Goal: Navigation & Orientation: Find specific page/section

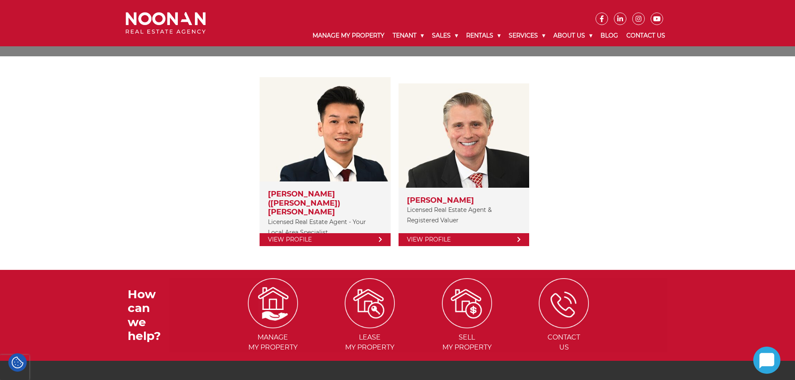
scroll to position [125, 0]
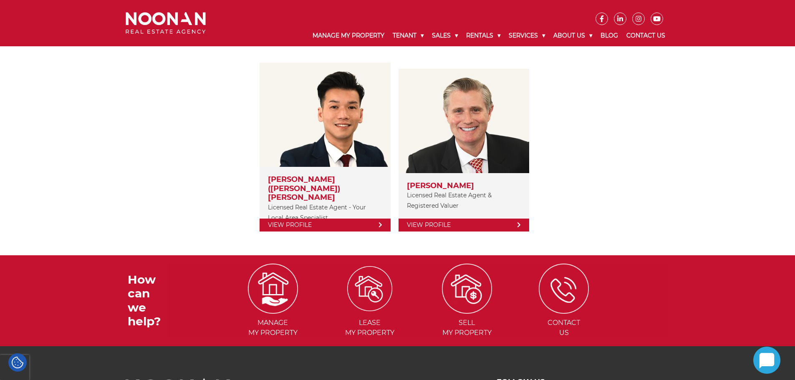
click at [377, 294] on img at bounding box center [369, 288] width 45 height 45
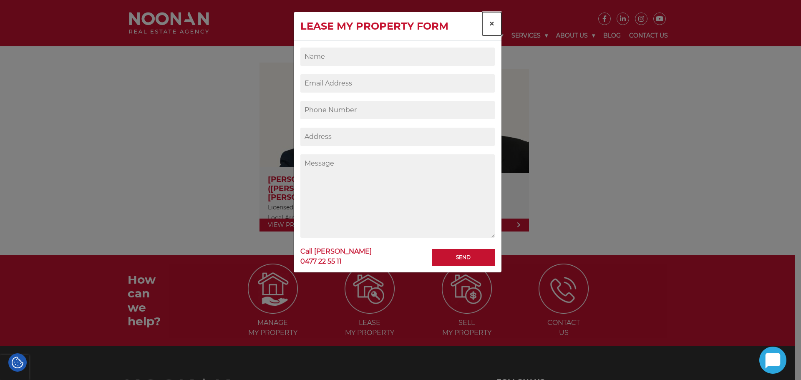
click at [494, 25] on span "×" at bounding box center [492, 24] width 6 height 12
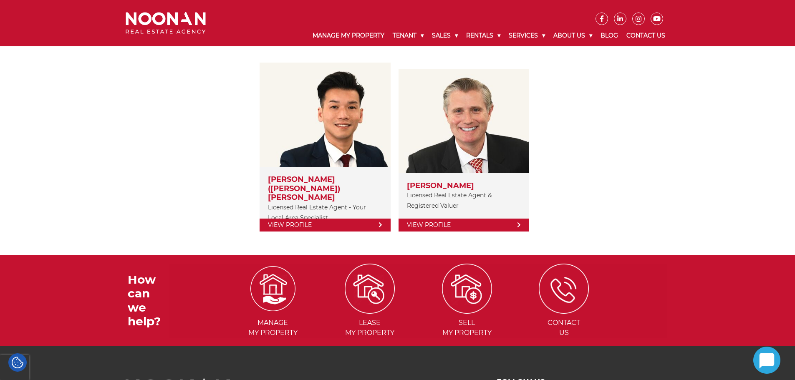
click at [282, 272] on img at bounding box center [272, 288] width 45 height 45
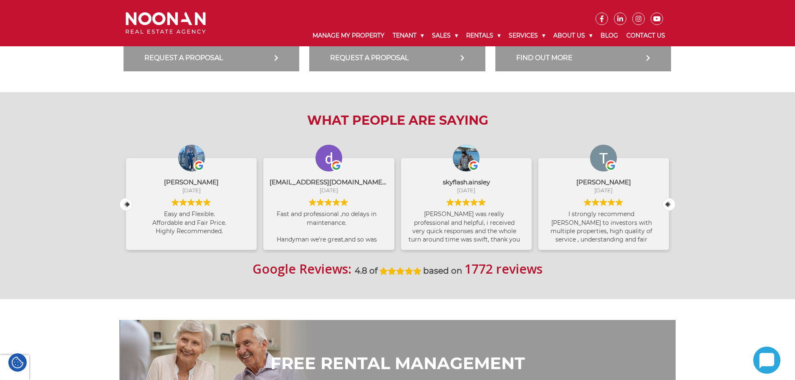
scroll to position [334, 0]
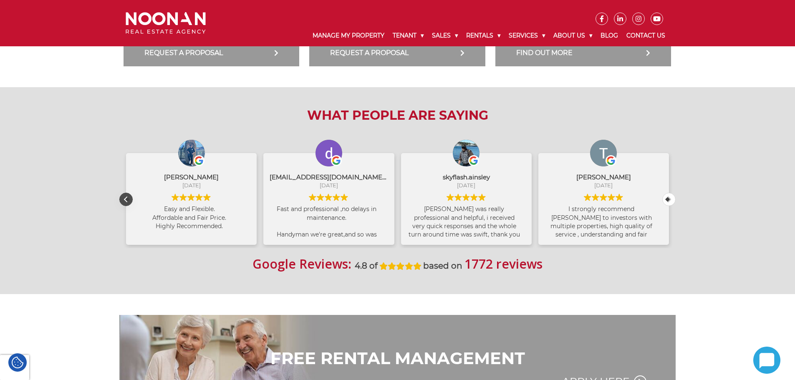
click at [126, 199] on div "Previous review" at bounding box center [126, 199] width 13 height 13
click at [670, 201] on div "Next review" at bounding box center [669, 199] width 13 height 13
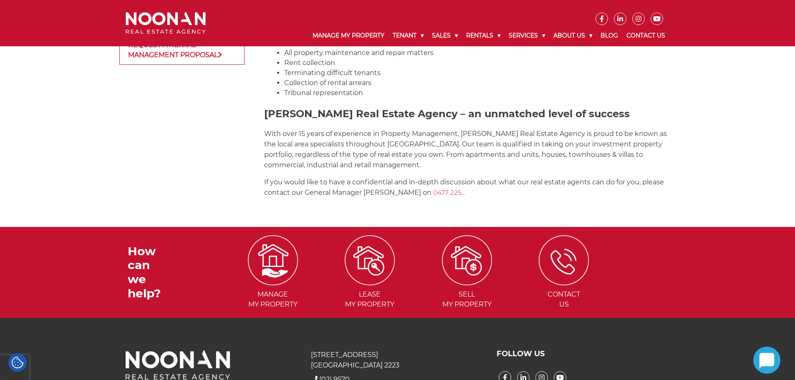
scroll to position [1148, 0]
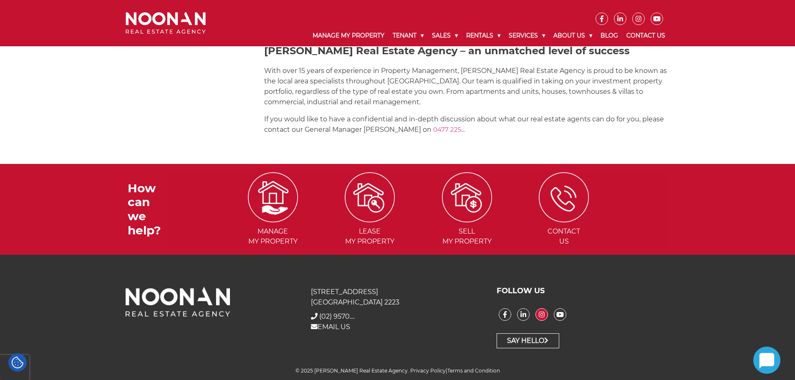
click at [540, 312] on icon at bounding box center [542, 314] width 12 height 7
